Goal: Find specific page/section: Find specific page/section

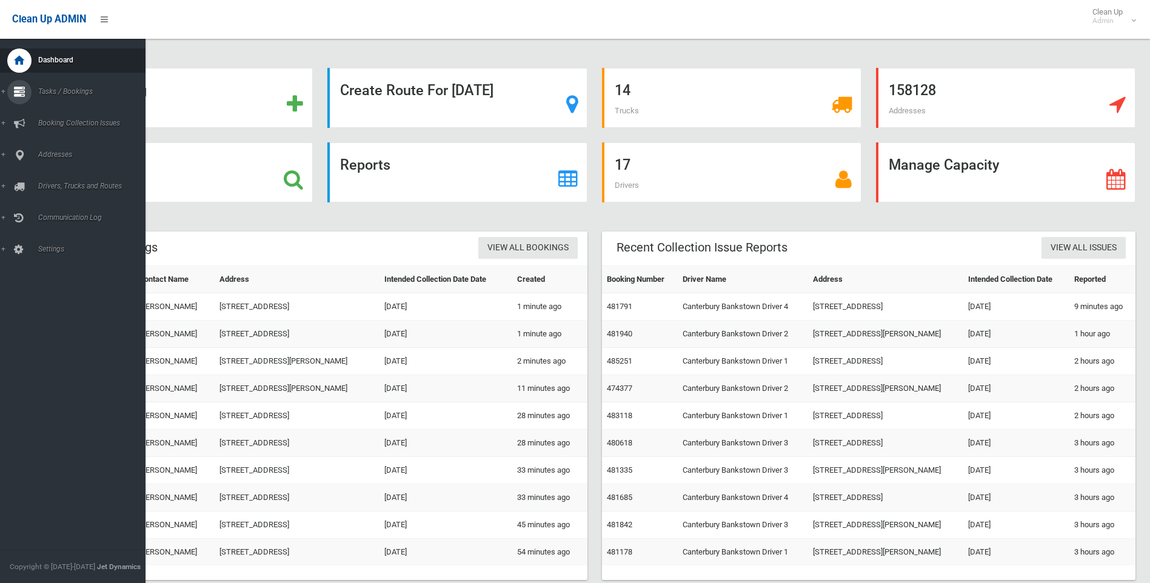
click at [17, 99] on icon at bounding box center [19, 92] width 11 height 24
click at [55, 178] on span "Search" at bounding box center [90, 180] width 110 height 8
click at [24, 155] on icon at bounding box center [19, 155] width 11 height 24
click at [44, 175] on span "All Addresses" at bounding box center [90, 176] width 110 height 8
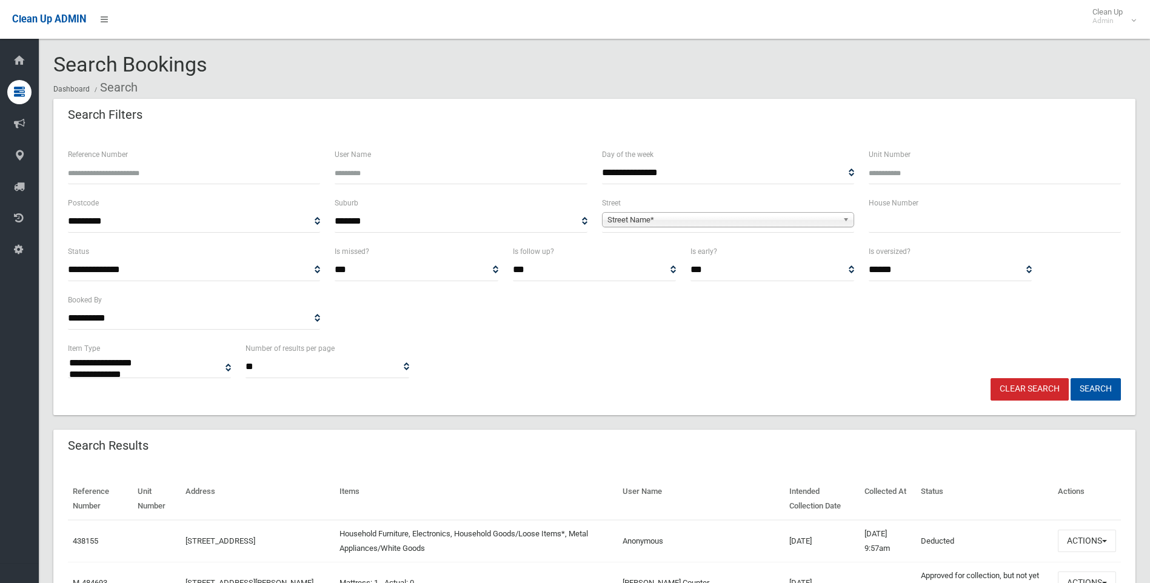
select select
click at [901, 222] on input "text" at bounding box center [994, 221] width 252 height 22
click at [653, 219] on span "Street Name*" at bounding box center [722, 220] width 230 height 15
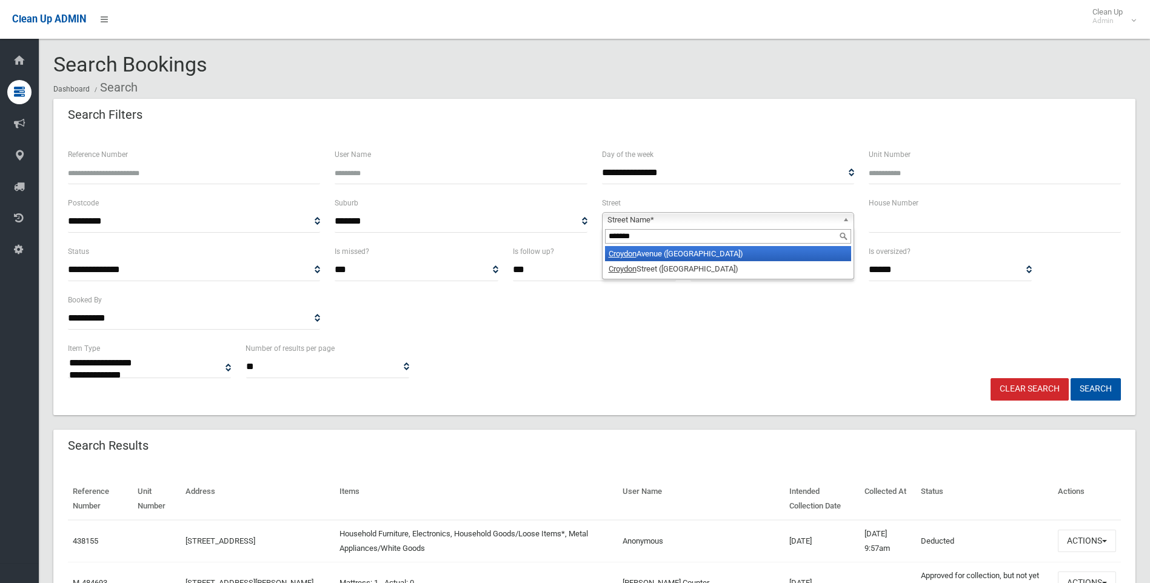
type input "*******"
click at [644, 250] on li "[GEOGRAPHIC_DATA] ([GEOGRAPHIC_DATA])" at bounding box center [728, 253] width 246 height 15
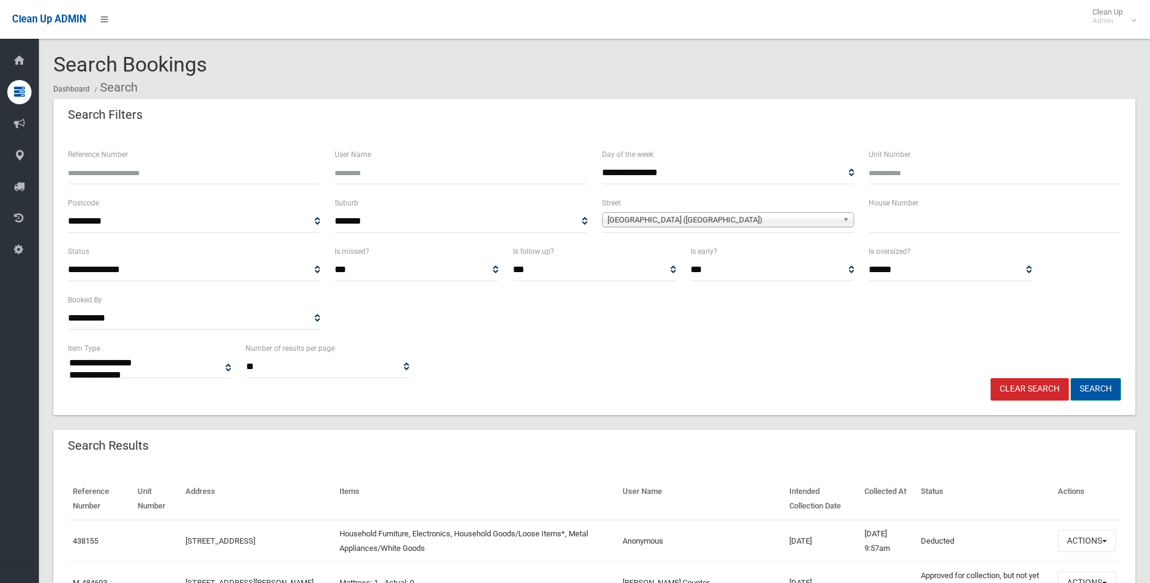
click at [1086, 389] on button "Search" at bounding box center [1095, 389] width 50 height 22
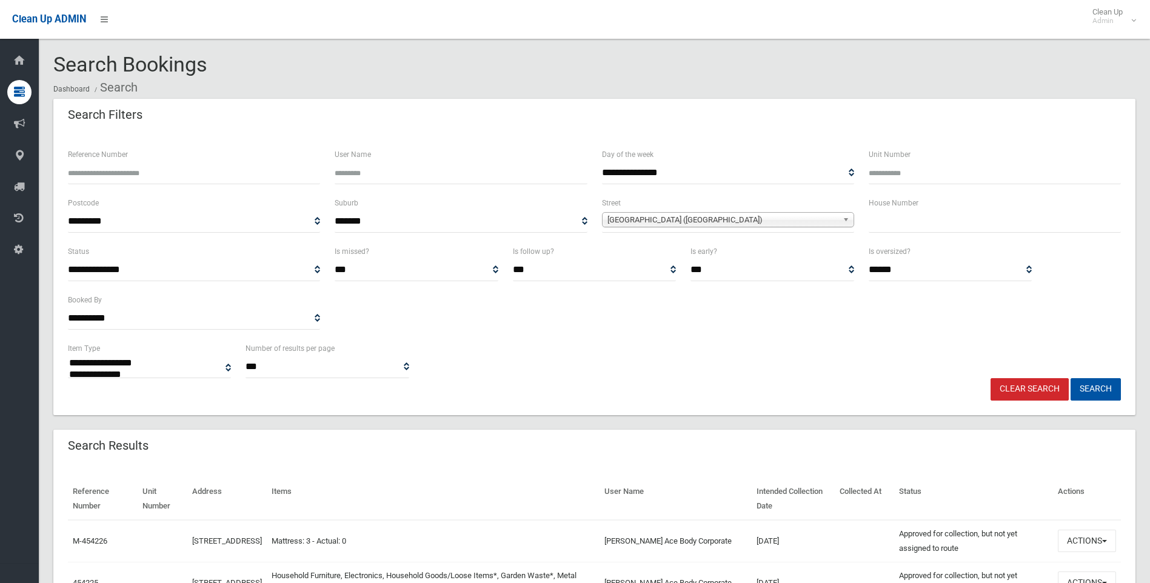
select select
click at [1024, 392] on link "Clear Search" at bounding box center [1029, 389] width 78 height 22
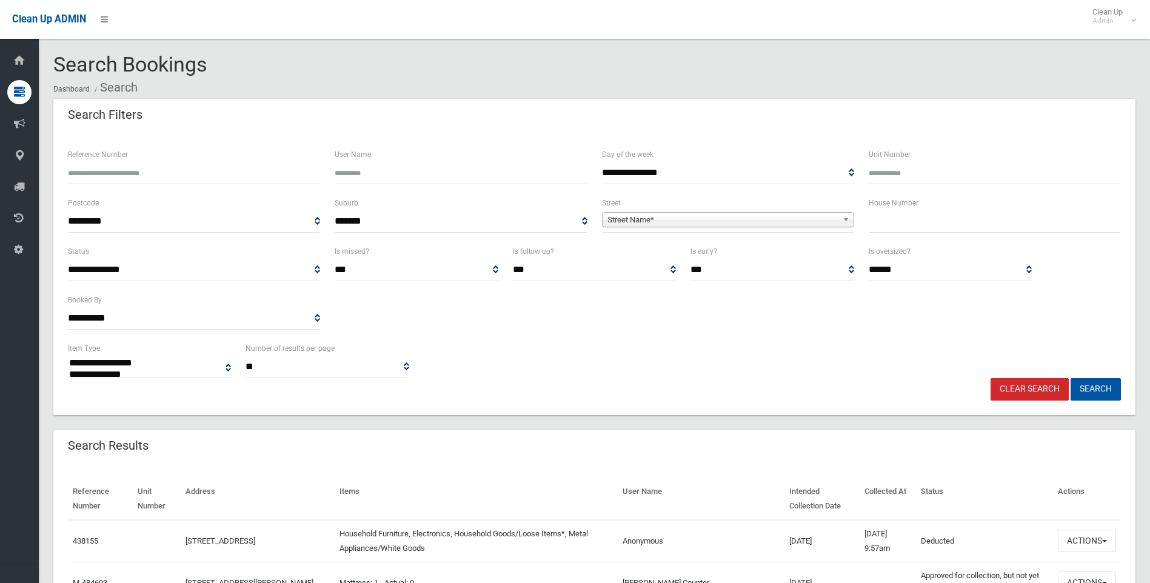
select select
